Goal: Information Seeking & Learning: Learn about a topic

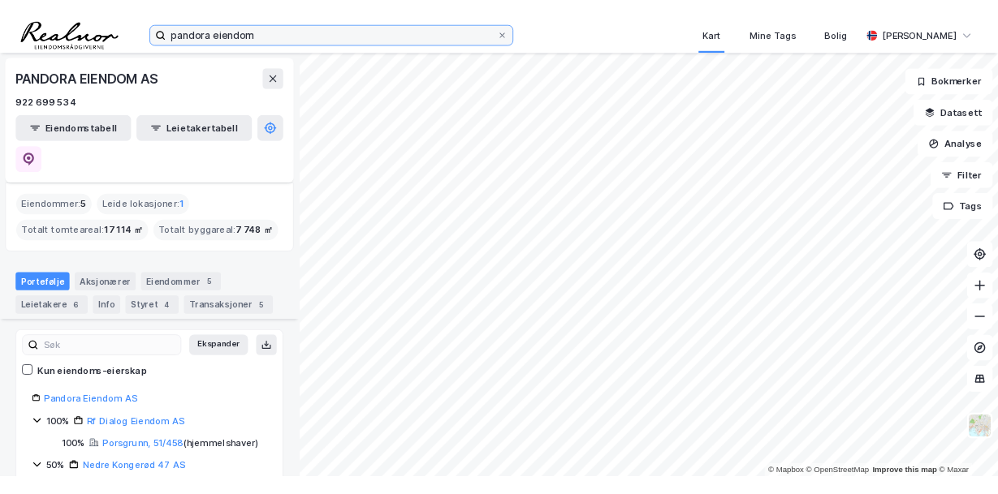
scroll to position [200, 0]
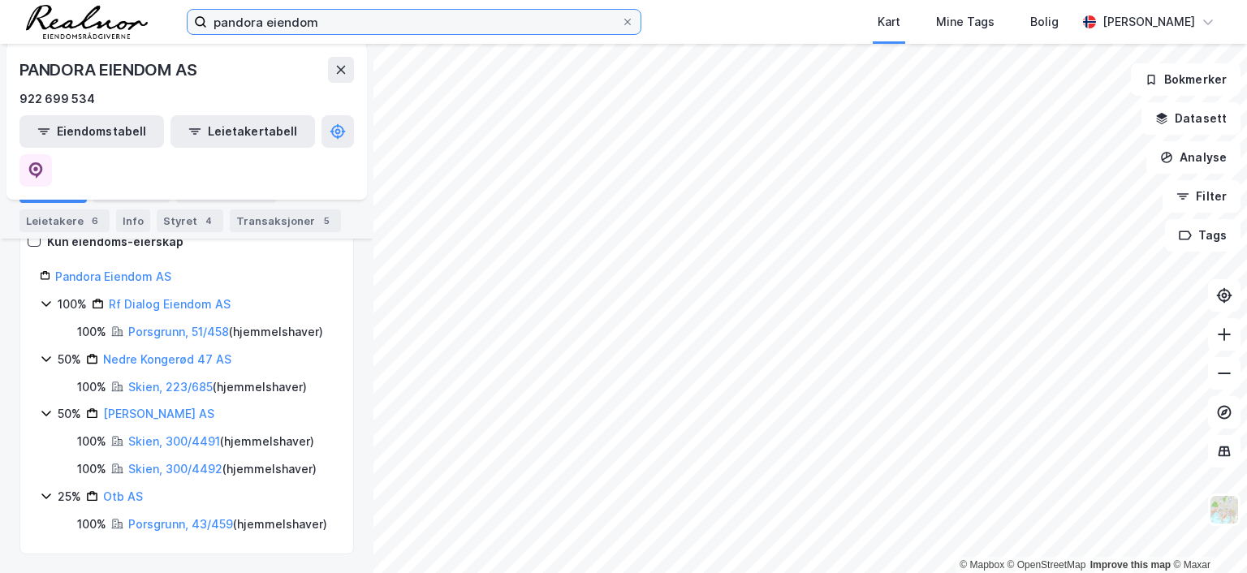
click at [326, 27] on input "pandora eiendom" at bounding box center [414, 22] width 414 height 24
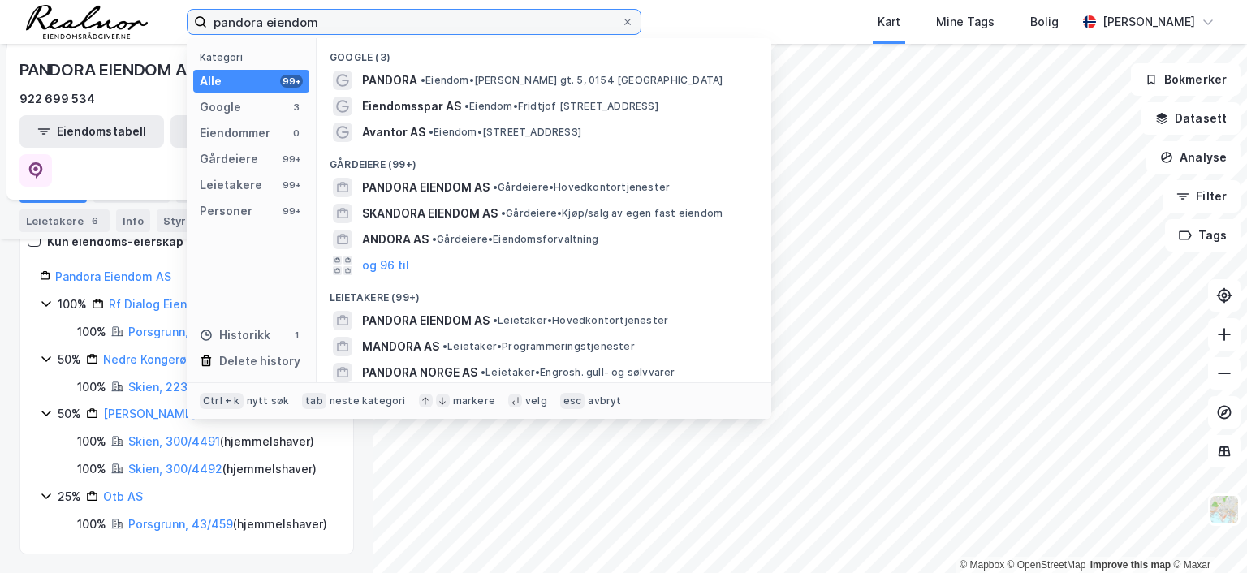
drag, startPoint x: 326, startPoint y: 26, endPoint x: 140, endPoint y: 26, distance: 185.9
click at [140, 26] on div "pandora eiendom Kategori Alle 99+ Google 3 Eiendommer 0 Gårdeiere 99+ Leietaker…" at bounding box center [623, 22] width 1247 height 44
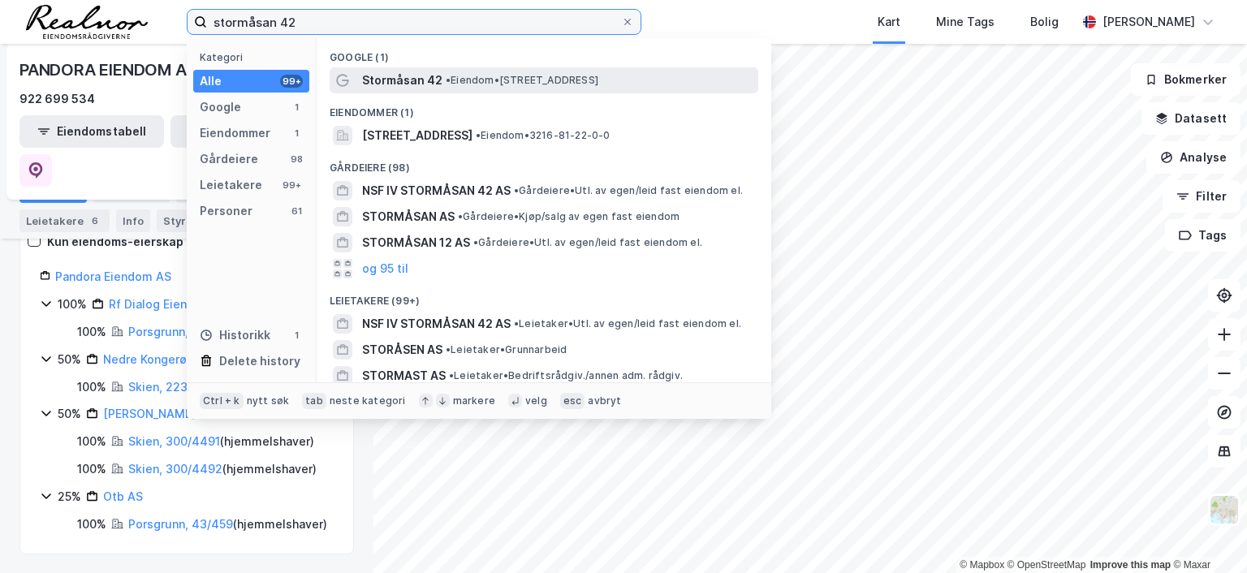
type input "stormåsan 42"
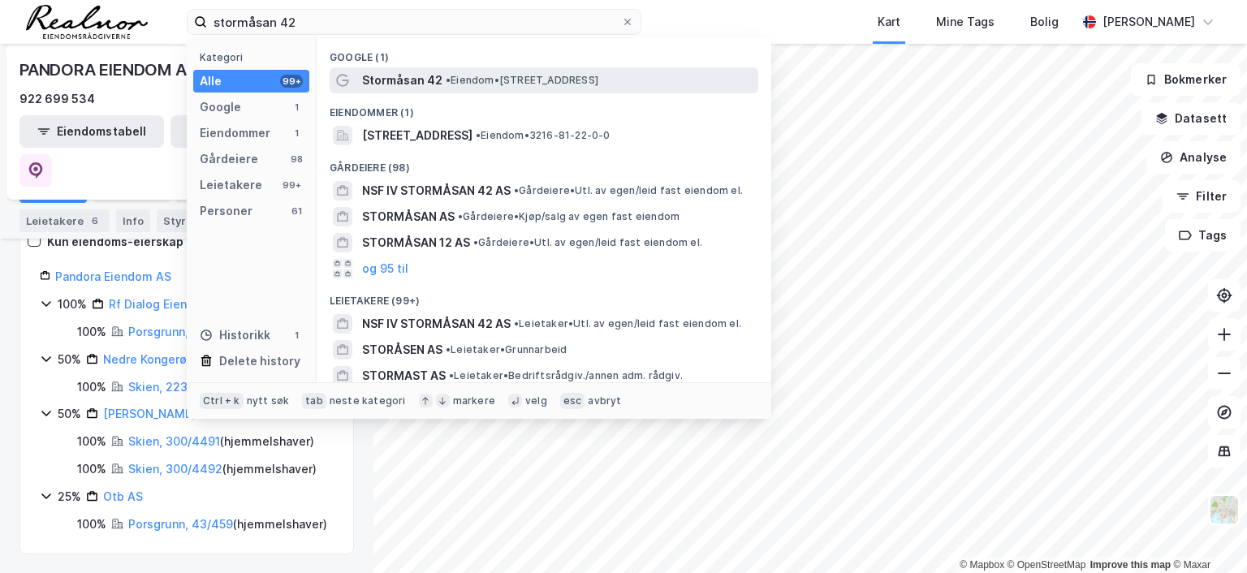
click at [451, 77] on span "•" at bounding box center [448, 80] width 5 height 12
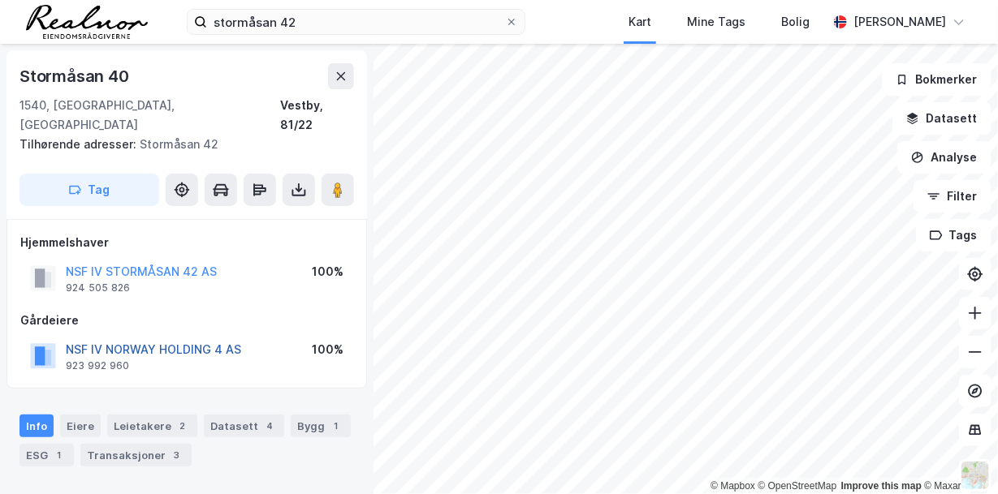
click at [0, 0] on button "NSF IV NORWAY HOLDING 4 AS" at bounding box center [0, 0] width 0 height 0
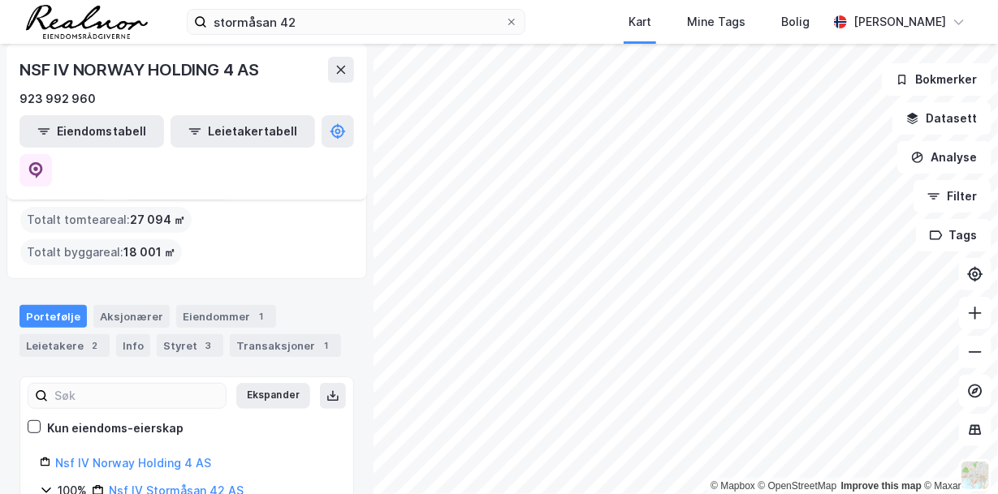
scroll to position [97, 0]
